Goal: Task Accomplishment & Management: Complete application form

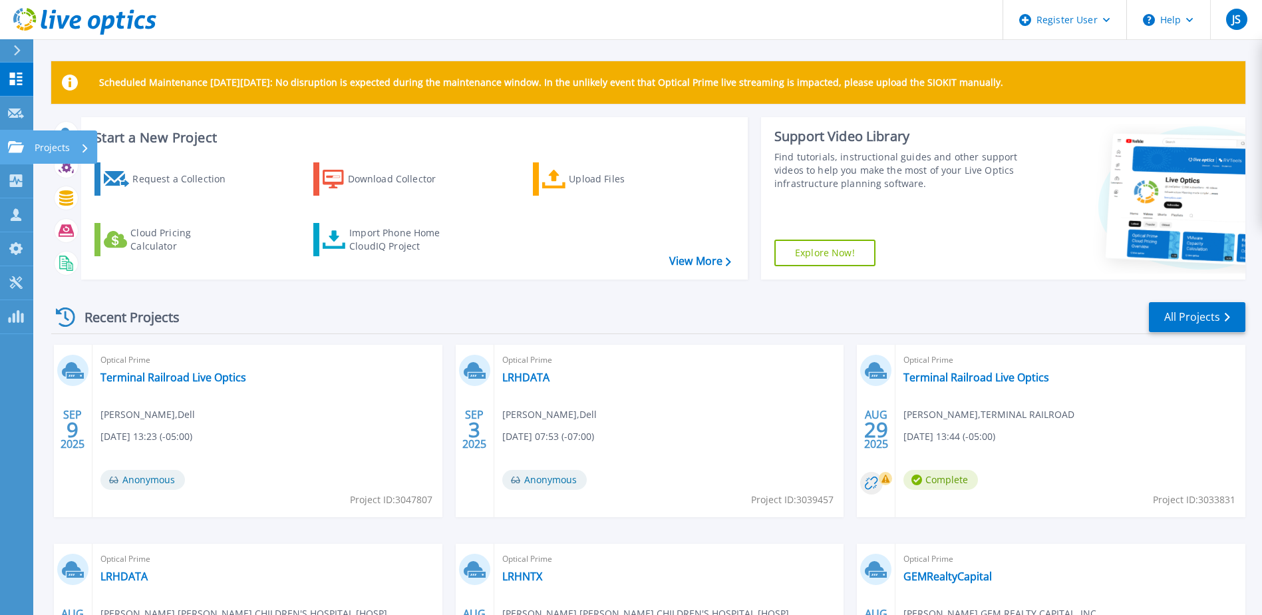
click at [19, 148] on icon at bounding box center [16, 146] width 16 height 11
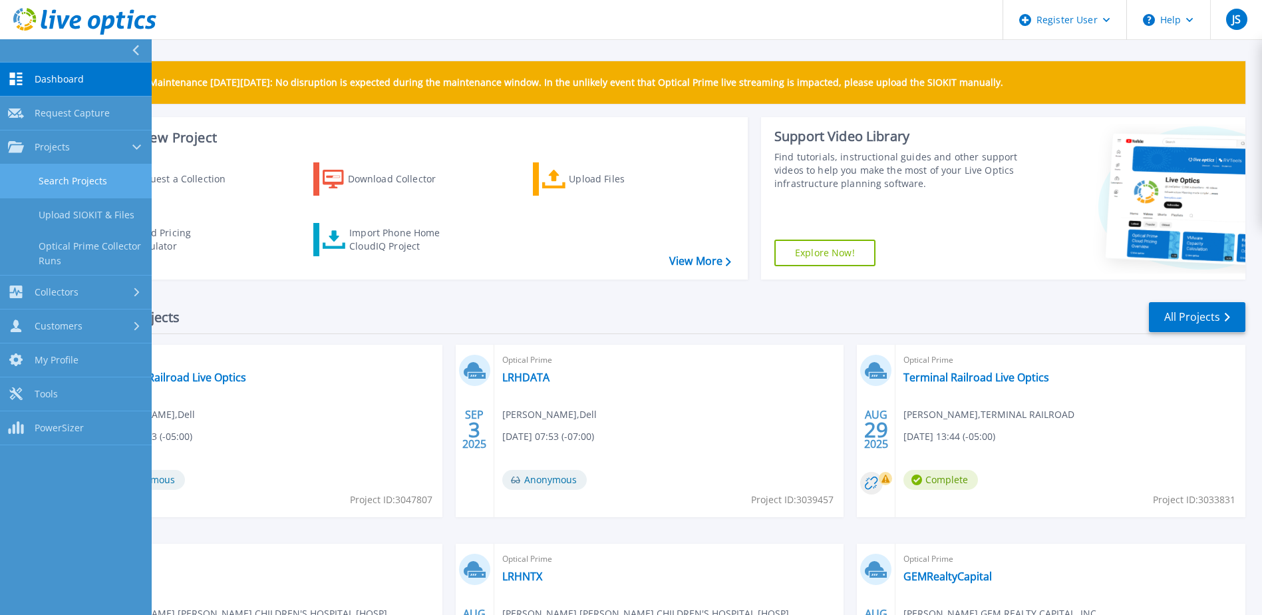
click at [53, 188] on link "Search Projects" at bounding box center [76, 181] width 152 height 34
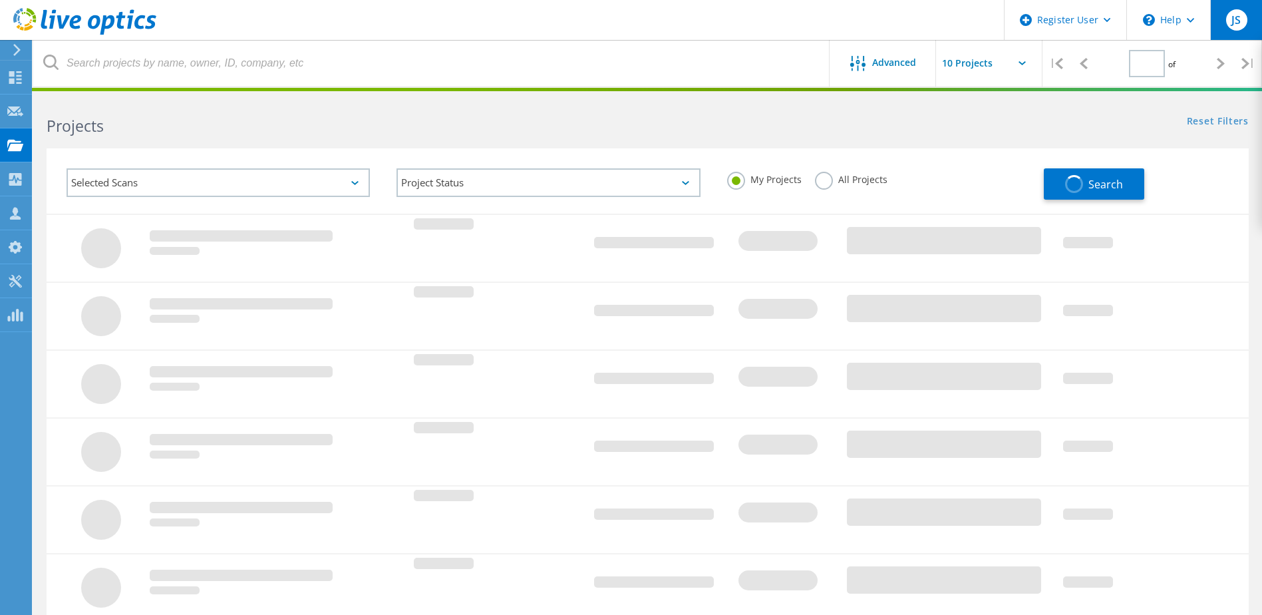
type input "1"
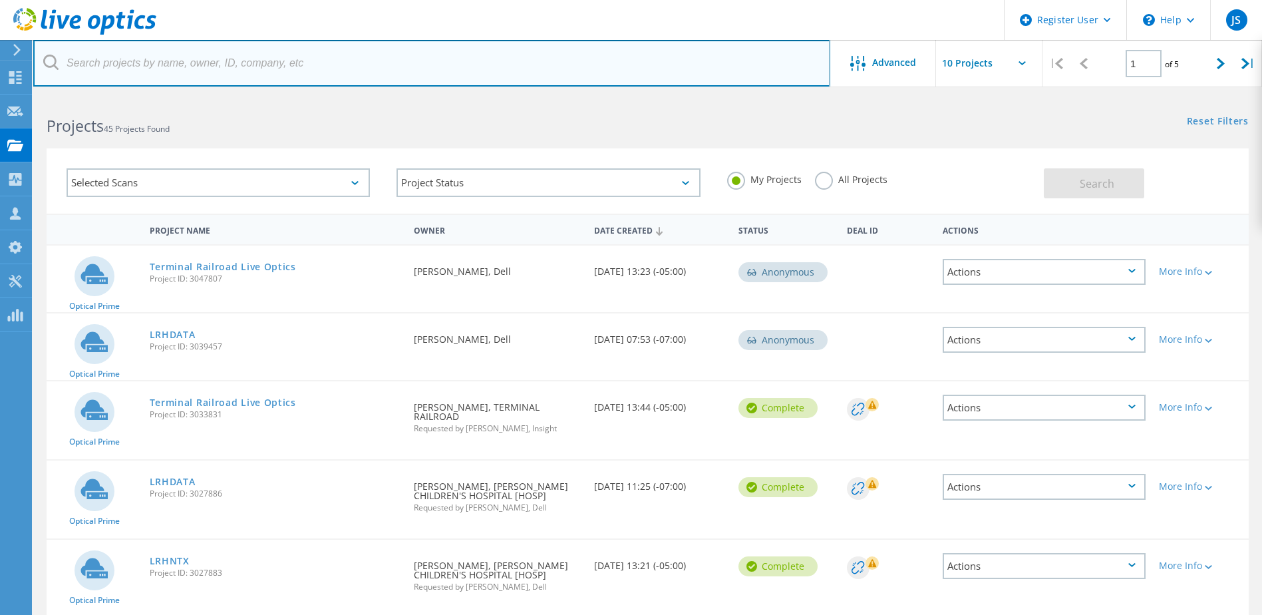
click at [159, 69] on input "text" at bounding box center [431, 63] width 797 height 47
paste input "agirovich@studiogang.com"
type input "agirovich@studiogang.com"
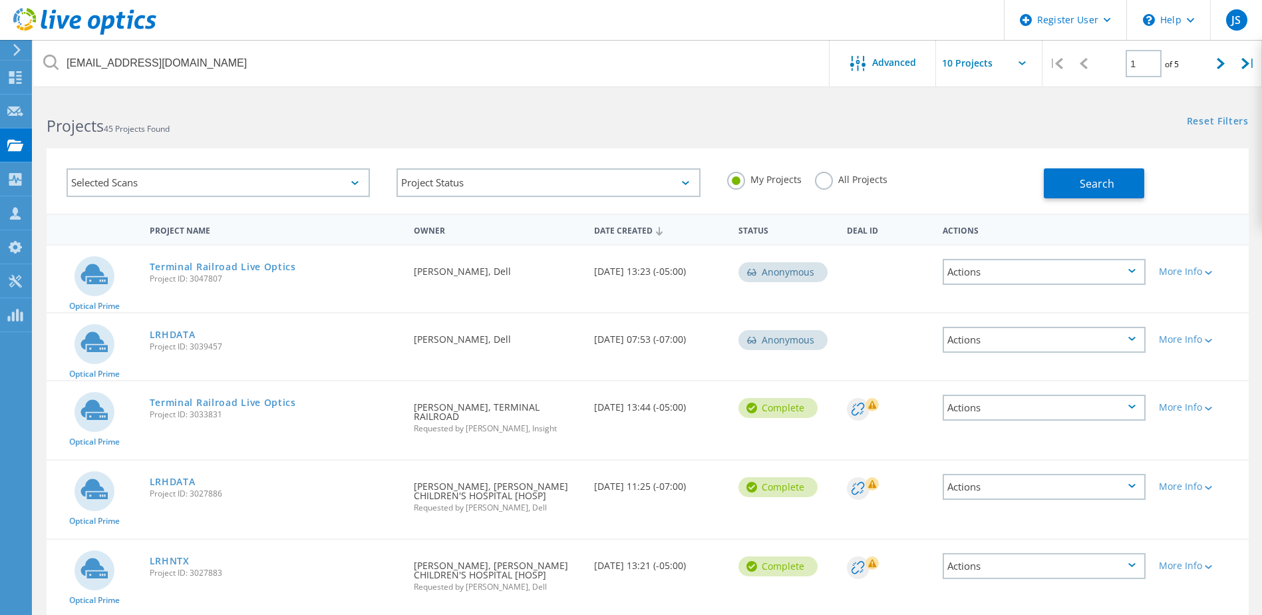
click at [860, 187] on div "All Projects" at bounding box center [851, 181] width 73 height 19
click at [862, 183] on label "All Projects" at bounding box center [851, 178] width 73 height 13
click at [0, 0] on input "All Projects" at bounding box center [0, 0] width 0 height 0
click at [1071, 174] on button "Search" at bounding box center [1094, 183] width 100 height 30
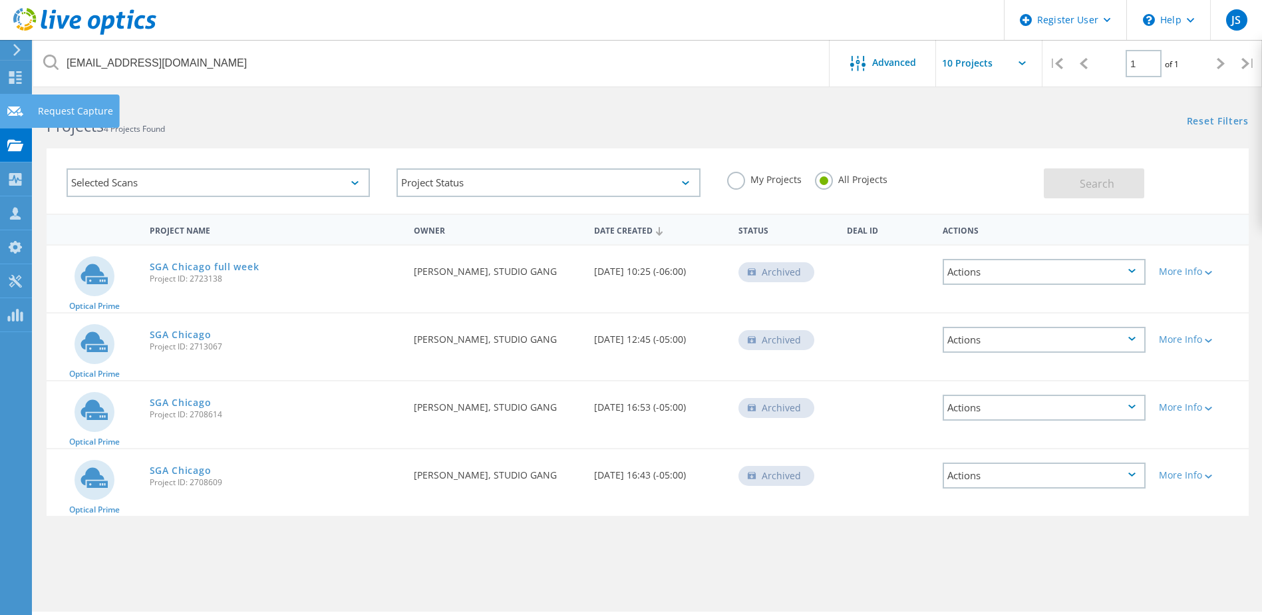
click at [17, 109] on use at bounding box center [15, 111] width 16 height 10
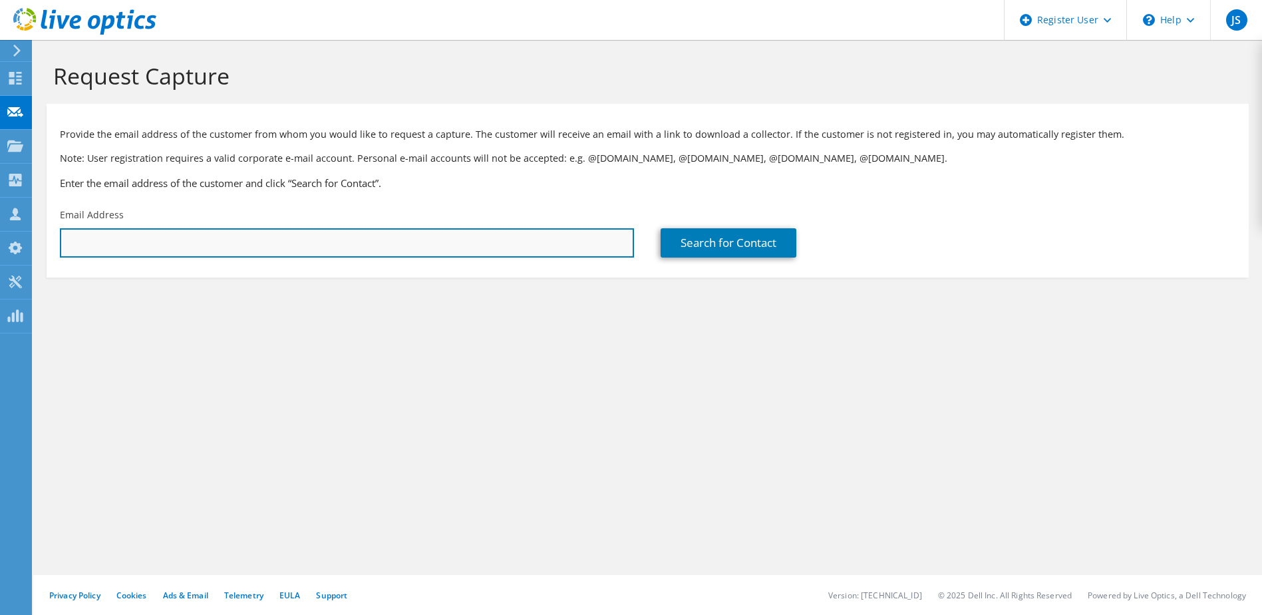
click at [127, 236] on input "text" at bounding box center [347, 242] width 574 height 29
paste input "agirovich@studiogang.com"
type input "agirovich@studiogang.com"
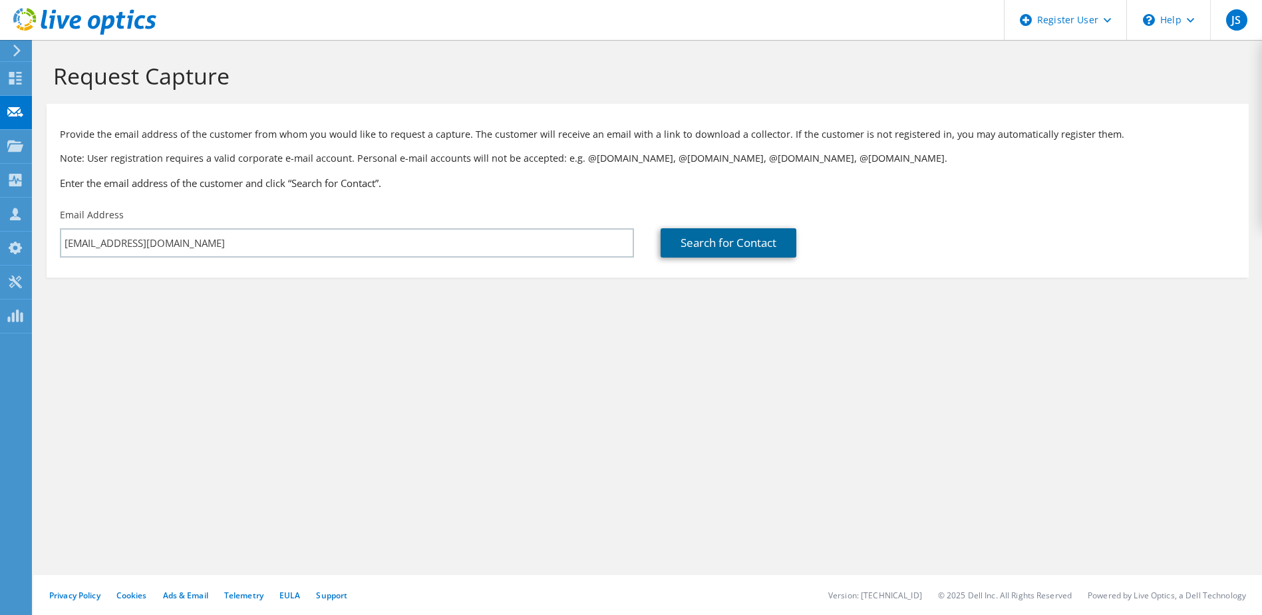
click at [688, 235] on link "Search for Contact" at bounding box center [729, 242] width 136 height 29
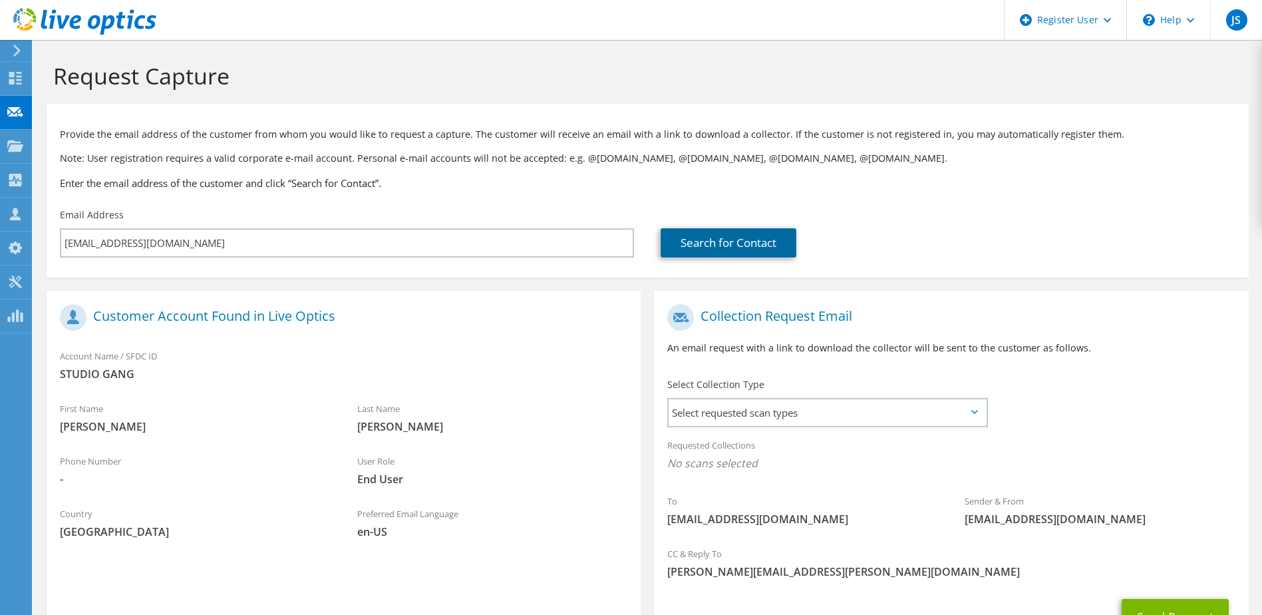
scroll to position [113, 0]
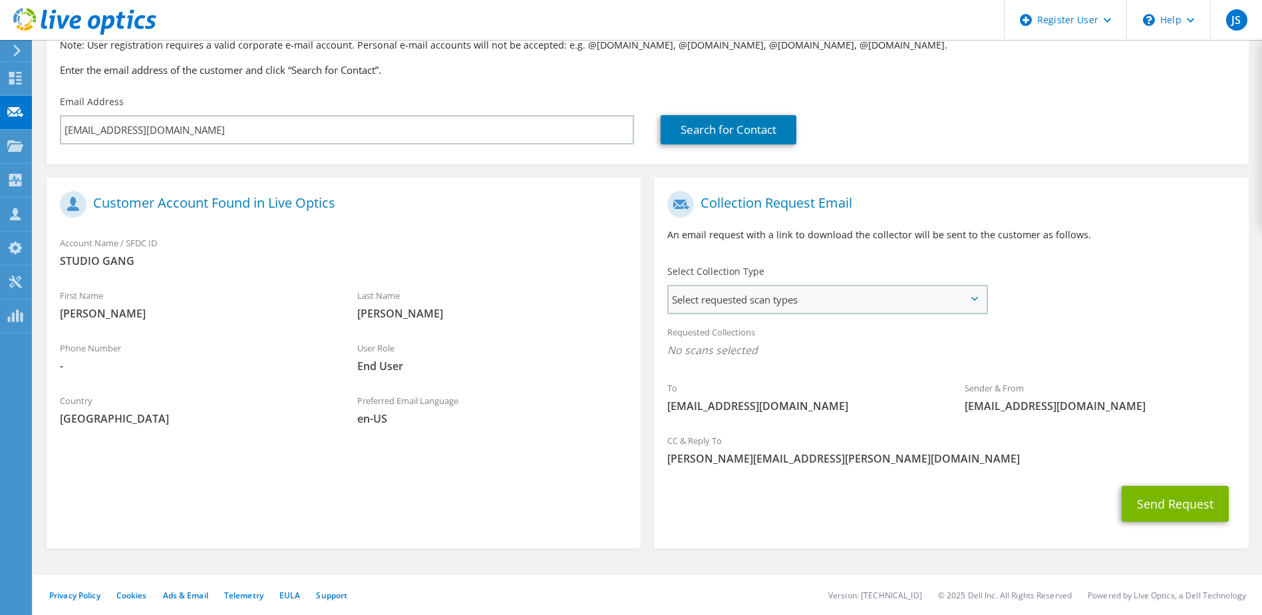
click at [753, 299] on span "Select requested scan types" at bounding box center [827, 299] width 317 height 27
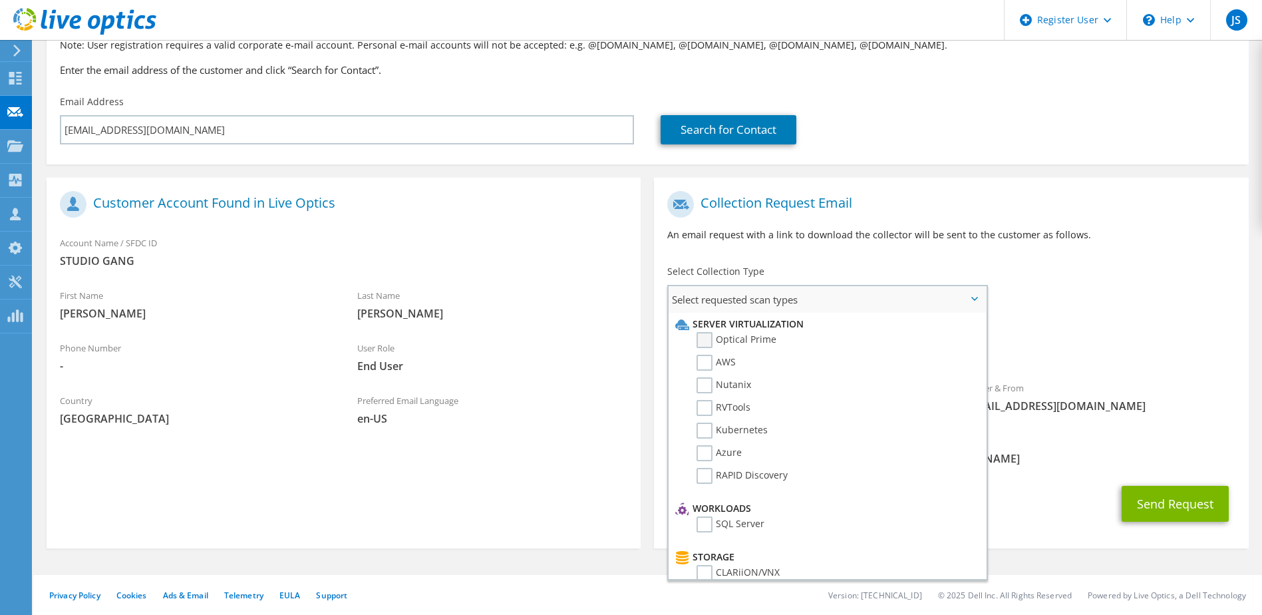
click at [705, 339] on label "Optical Prime" at bounding box center [737, 340] width 80 height 16
click at [0, 0] on input "Optical Prime" at bounding box center [0, 0] width 0 height 0
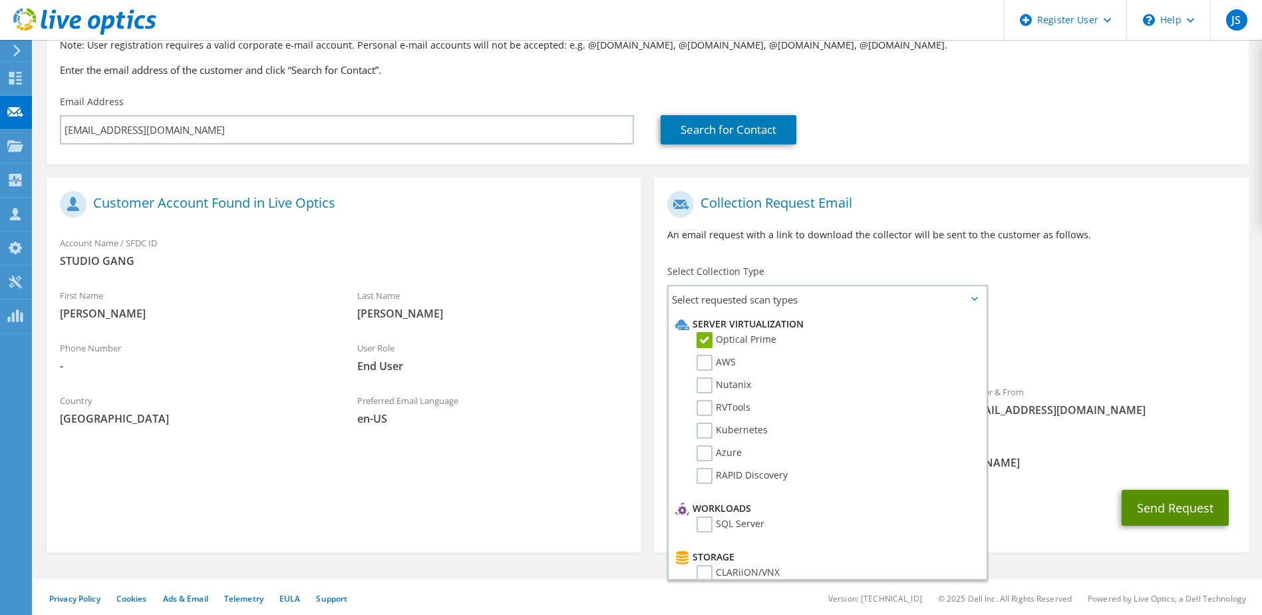
click at [1168, 506] on button "Send Request" at bounding box center [1175, 508] width 107 height 36
